Goal: Complete application form: Complete application form

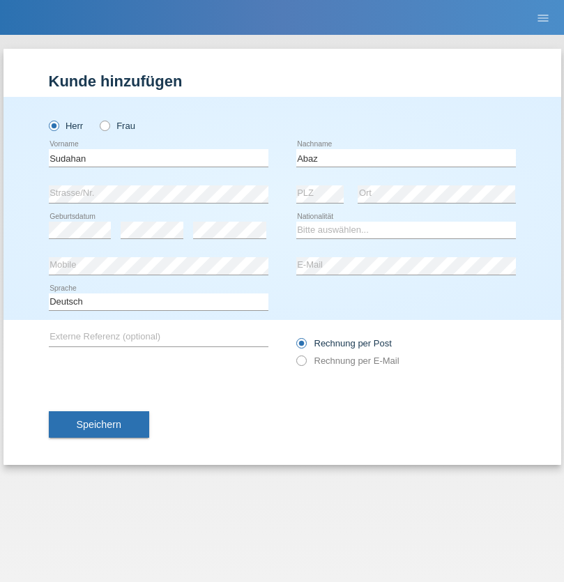
type input "Abaz"
select select "MK"
select select "C"
select select "29"
select select "10"
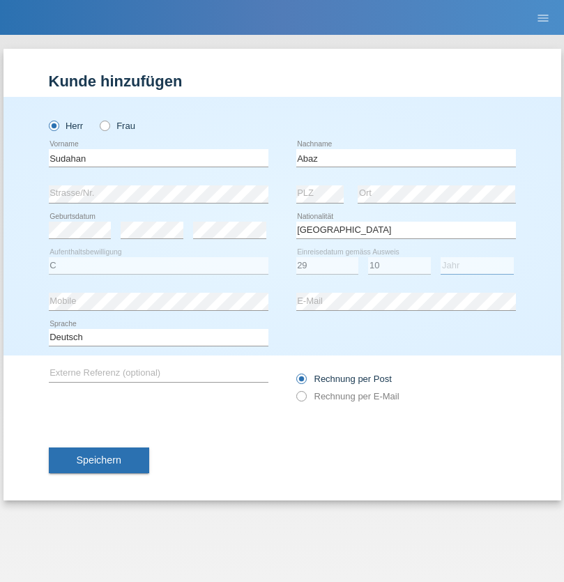
select select "1984"
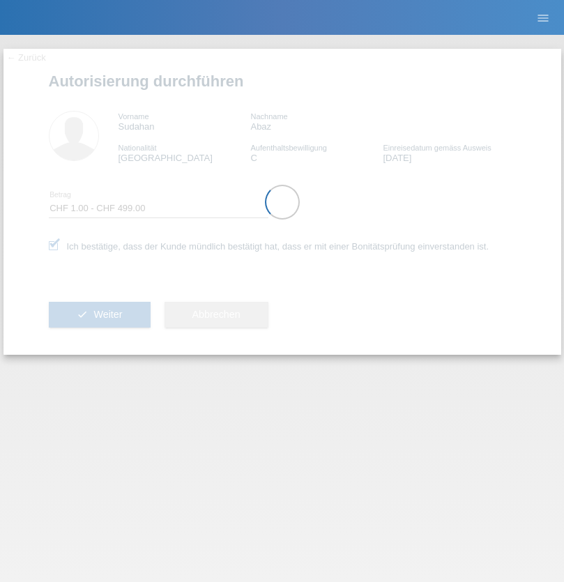
select select "1"
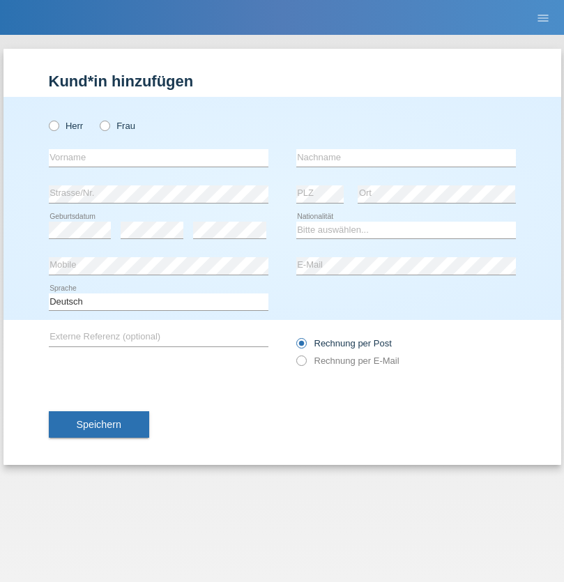
radio input "true"
click at [158, 157] on input "text" at bounding box center [158, 157] width 219 height 17
type input "Sudahan"
click at [406, 157] on input "text" at bounding box center [405, 157] width 219 height 17
type input "Abau"
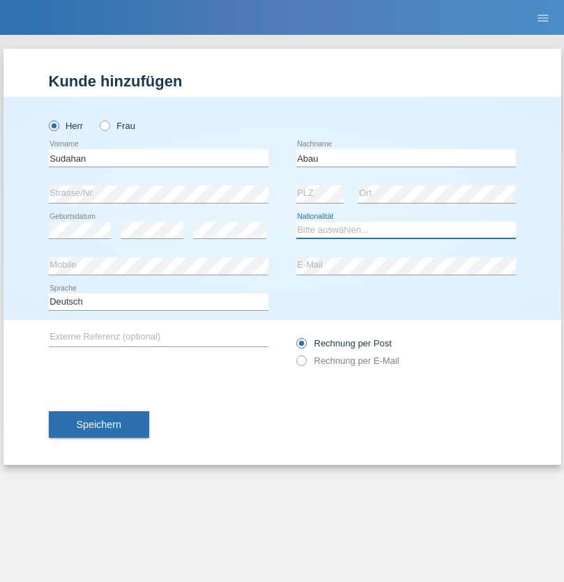
select select "MK"
select select "C"
select select "29"
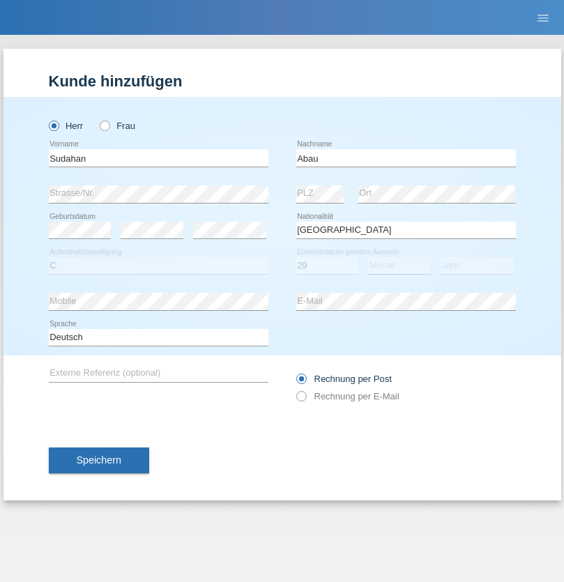
select select "10"
select select "1984"
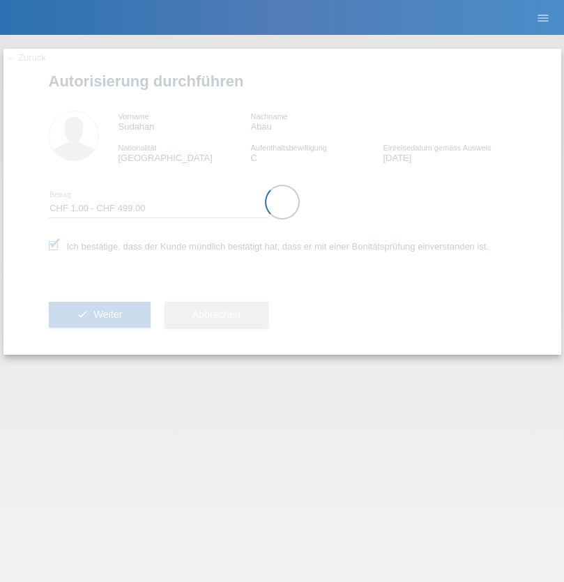
select select "1"
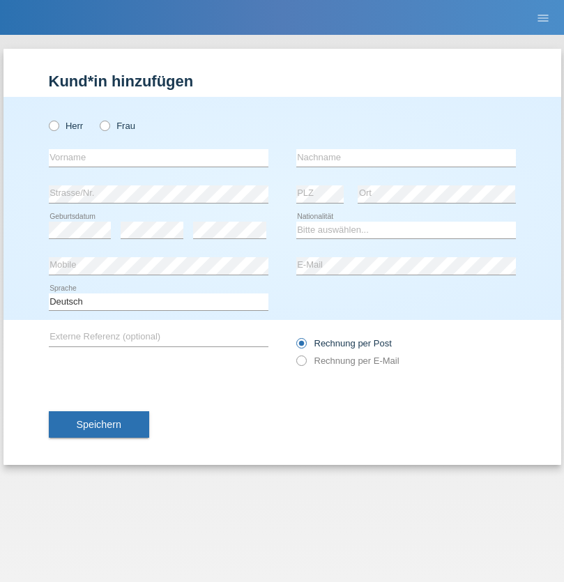
radio input "true"
click at [158, 157] on input "text" at bounding box center [158, 157] width 219 height 17
type input "Elmedina"
click at [406, 157] on input "text" at bounding box center [405, 157] width 219 height 17
type input "Selmanova"
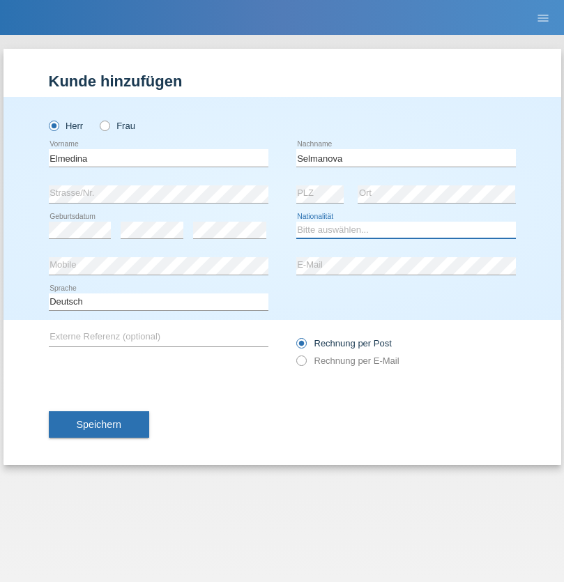
select select "MK"
select select "C"
select select "29"
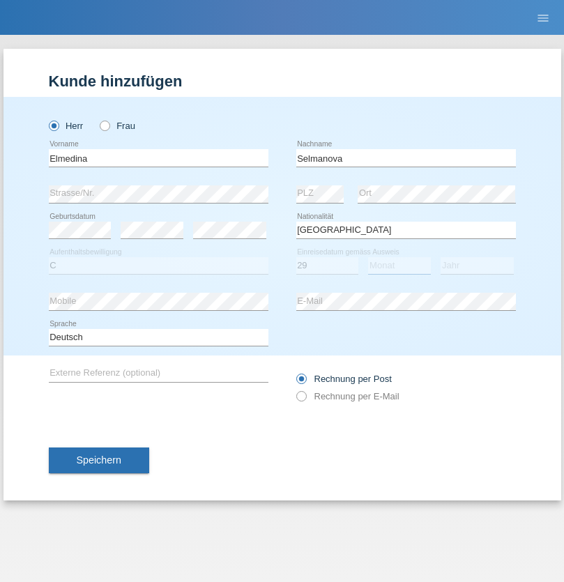
select select "10"
select select "1984"
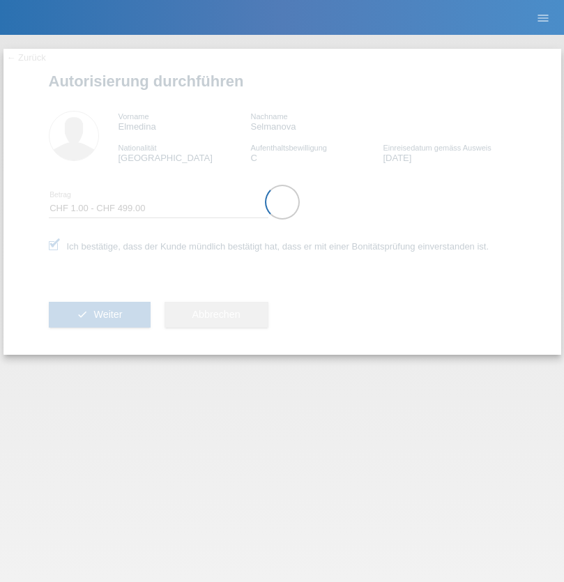
select select "1"
